Goal: Find specific page/section: Find specific page/section

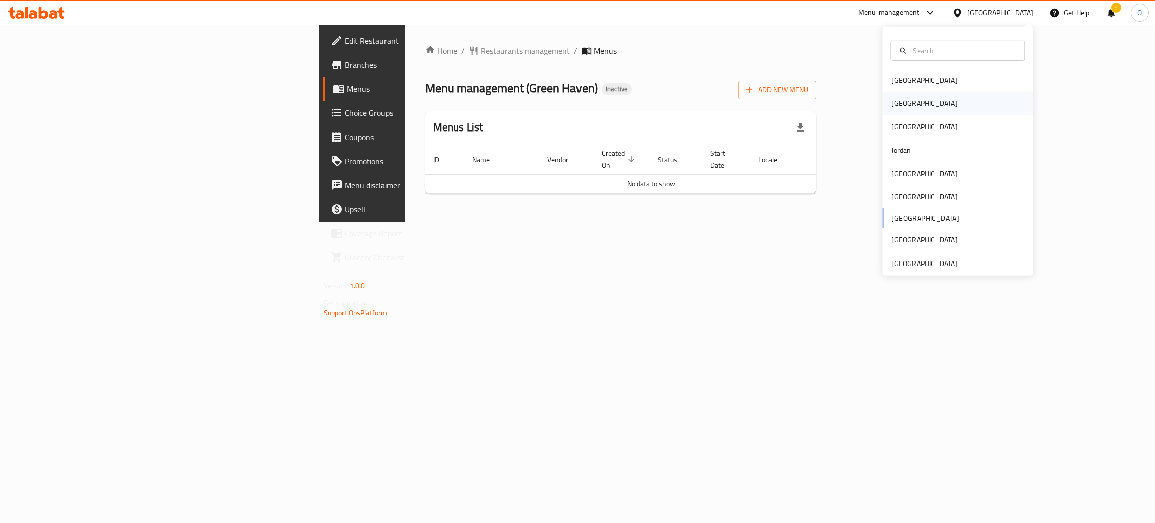
click at [899, 96] on div "[GEOGRAPHIC_DATA]" at bounding box center [925, 103] width 82 height 23
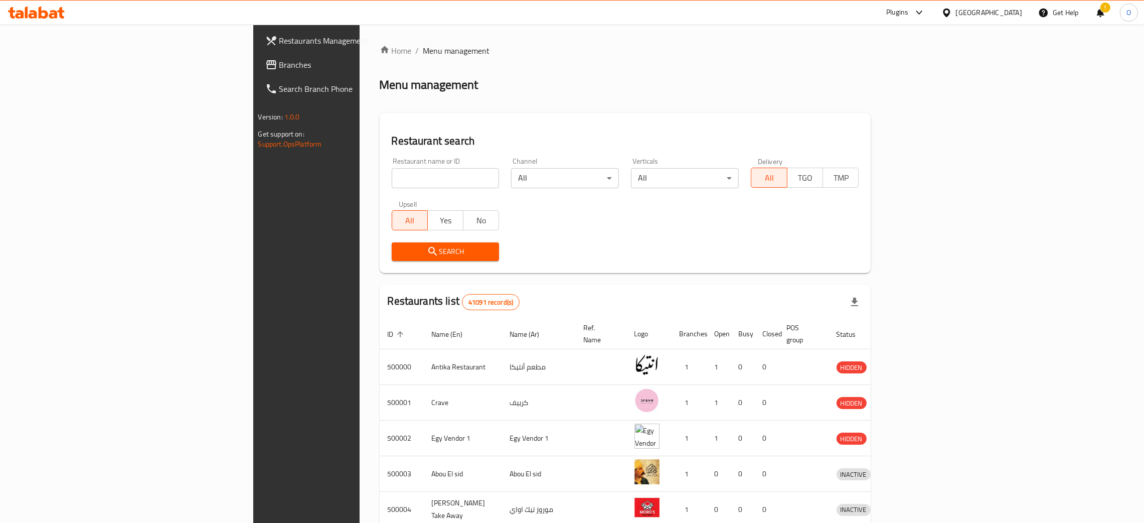
click at [392, 182] on input "search" at bounding box center [446, 178] width 108 height 20
paste input "VENUS"
click button "Search" at bounding box center [446, 251] width 108 height 19
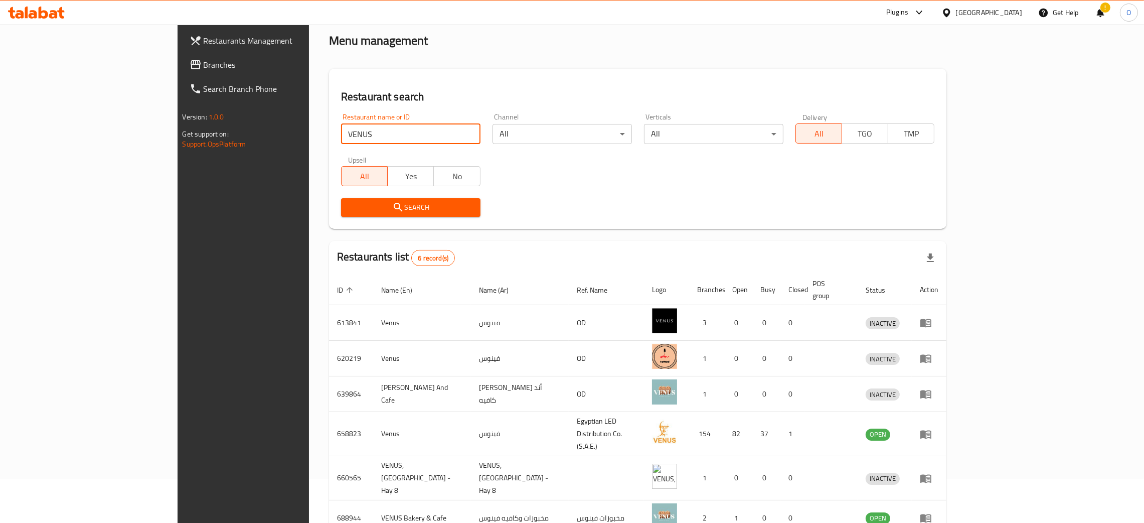
scroll to position [84, 0]
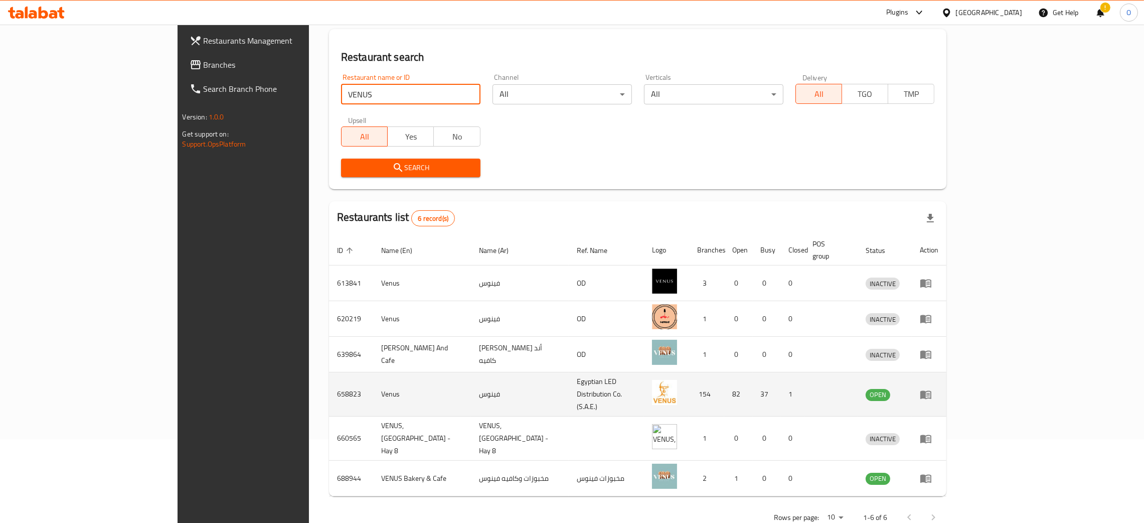
click at [329, 374] on td "658823" at bounding box center [351, 394] width 44 height 44
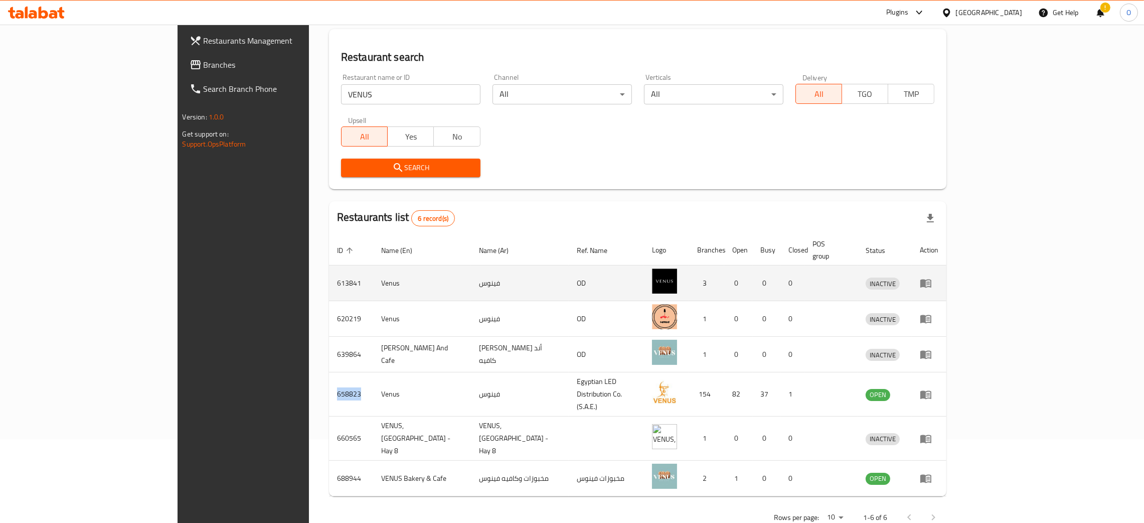
copy td "658823"
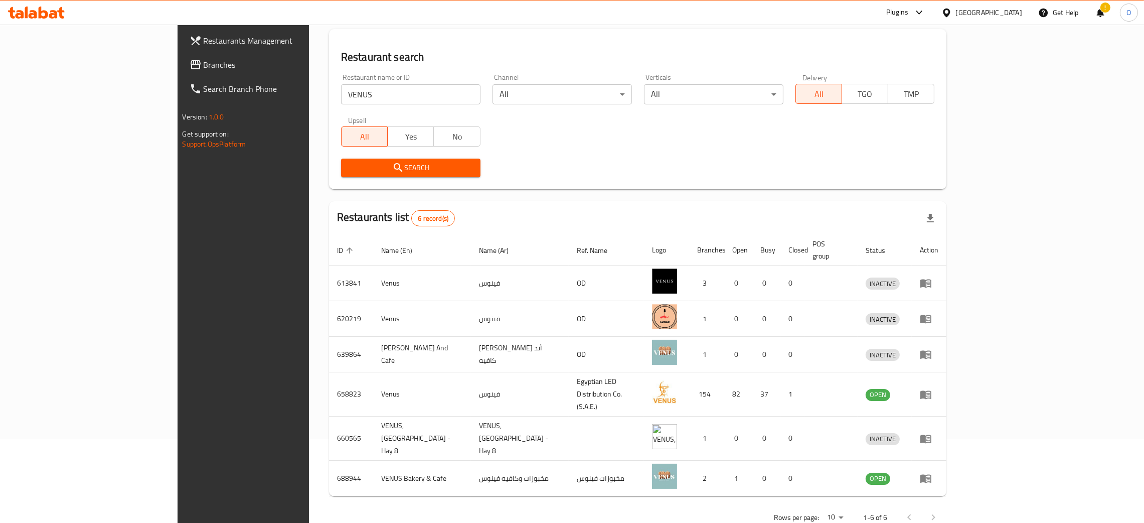
drag, startPoint x: 268, startPoint y: 99, endPoint x: 109, endPoint y: 77, distance: 161.1
click at [178, 83] on div "Restaurants Management Branches Search Branch Phone Version: 1.0.0 Get support …" at bounding box center [572, 245] width 789 height 609
paste input "658823"
type input "658823"
click button "Search" at bounding box center [410, 167] width 139 height 19
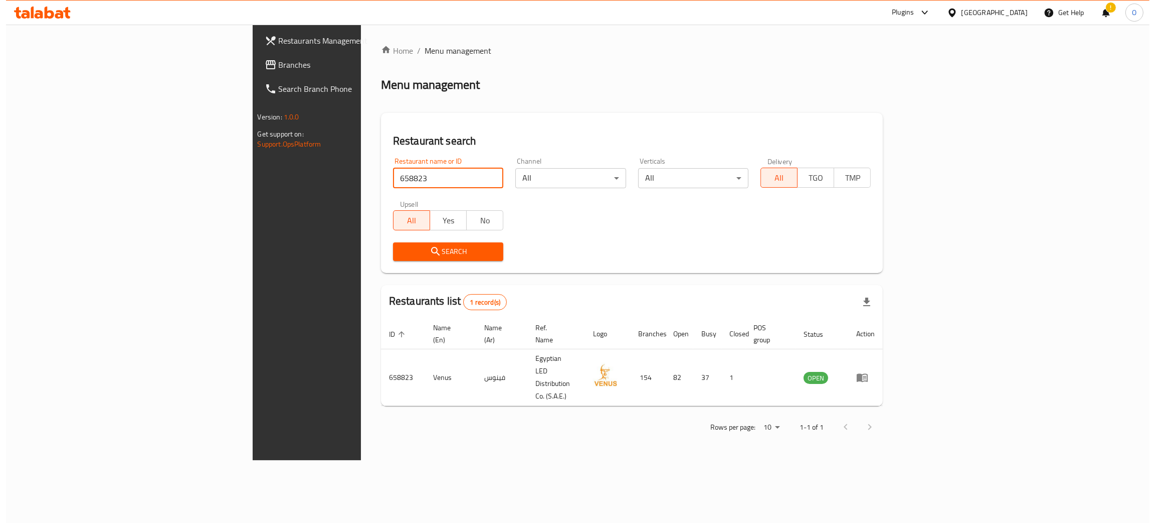
scroll to position [0, 0]
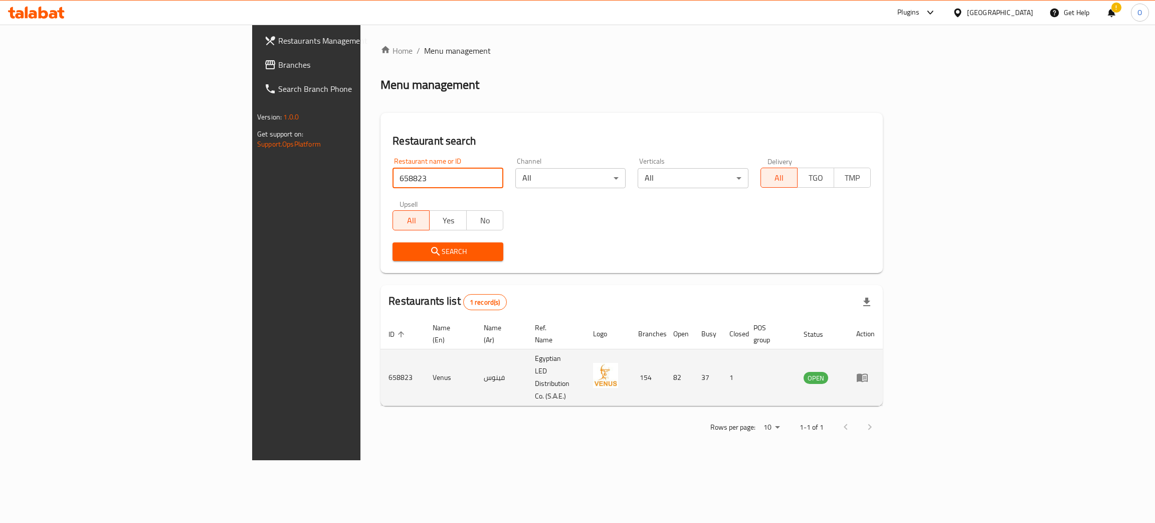
click at [867, 376] on icon "enhanced table" at bounding box center [865, 378] width 4 height 4
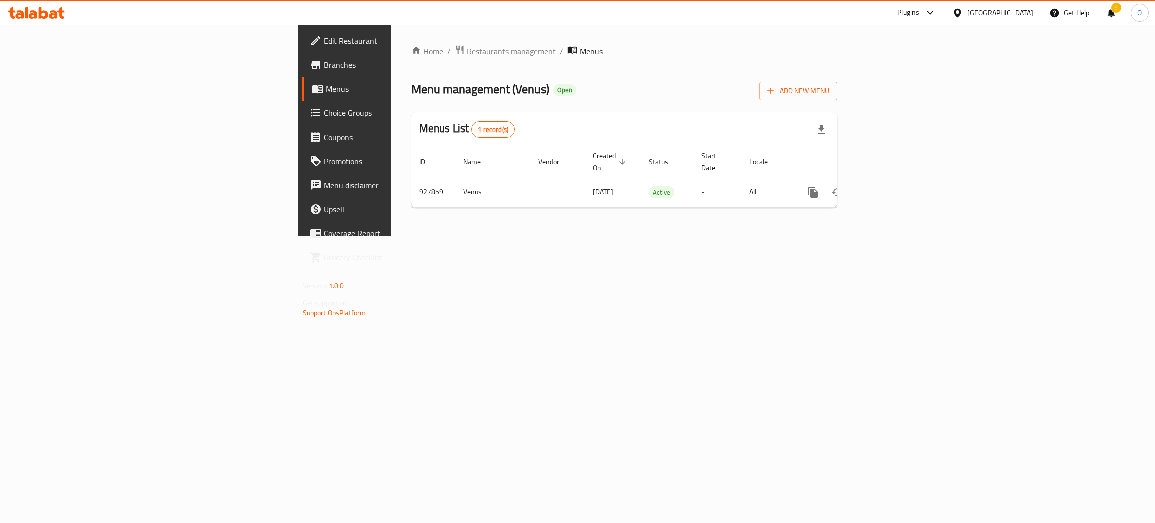
click at [324, 66] on span "Branches" at bounding box center [403, 65] width 159 height 12
click at [411, 182] on td "927859" at bounding box center [433, 191] width 44 height 31
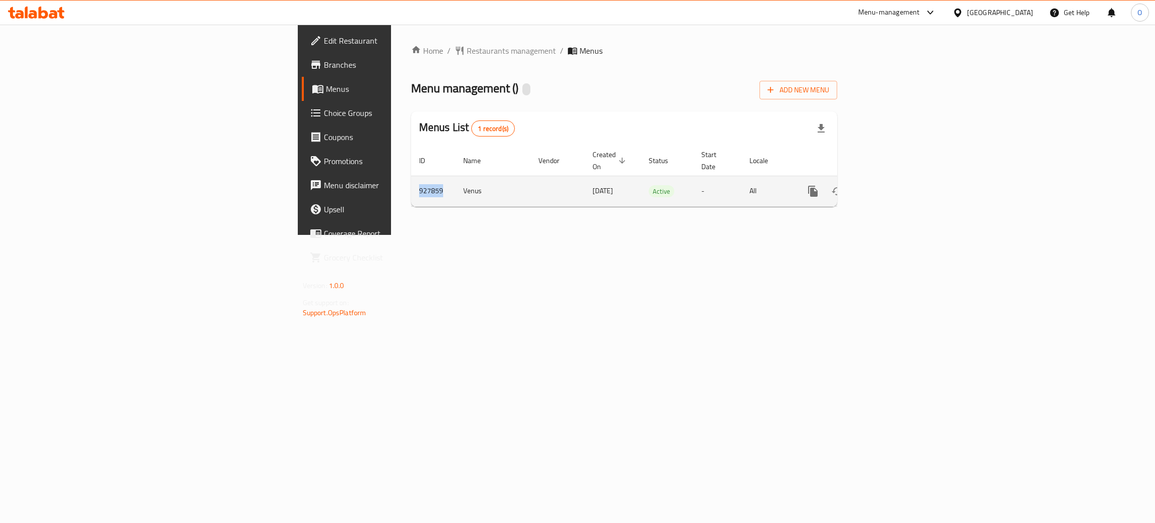
click at [411, 182] on td "927859" at bounding box center [433, 191] width 44 height 31
copy td "927859"
